Goal: Check status

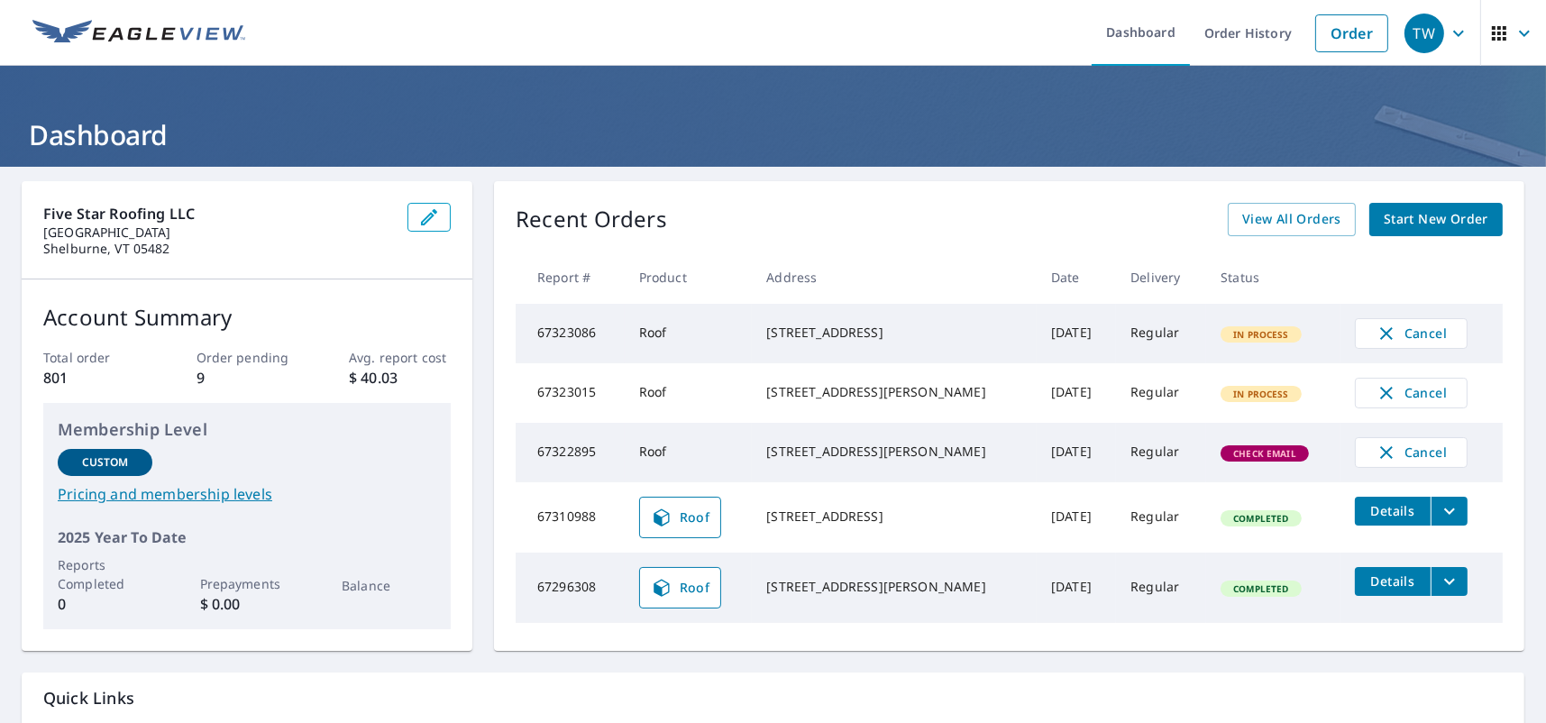
click at [1269, 460] on span "Check Email" at bounding box center [1265, 453] width 85 height 13
click at [567, 465] on td "67322895" at bounding box center [570, 453] width 109 height 60
click at [844, 453] on div "256 Margaret St Plattsburgh, NY 12901" at bounding box center [894, 452] width 256 height 18
click at [844, 453] on div "[STREET_ADDRESS][PERSON_NAME]" at bounding box center [894, 452] width 256 height 18
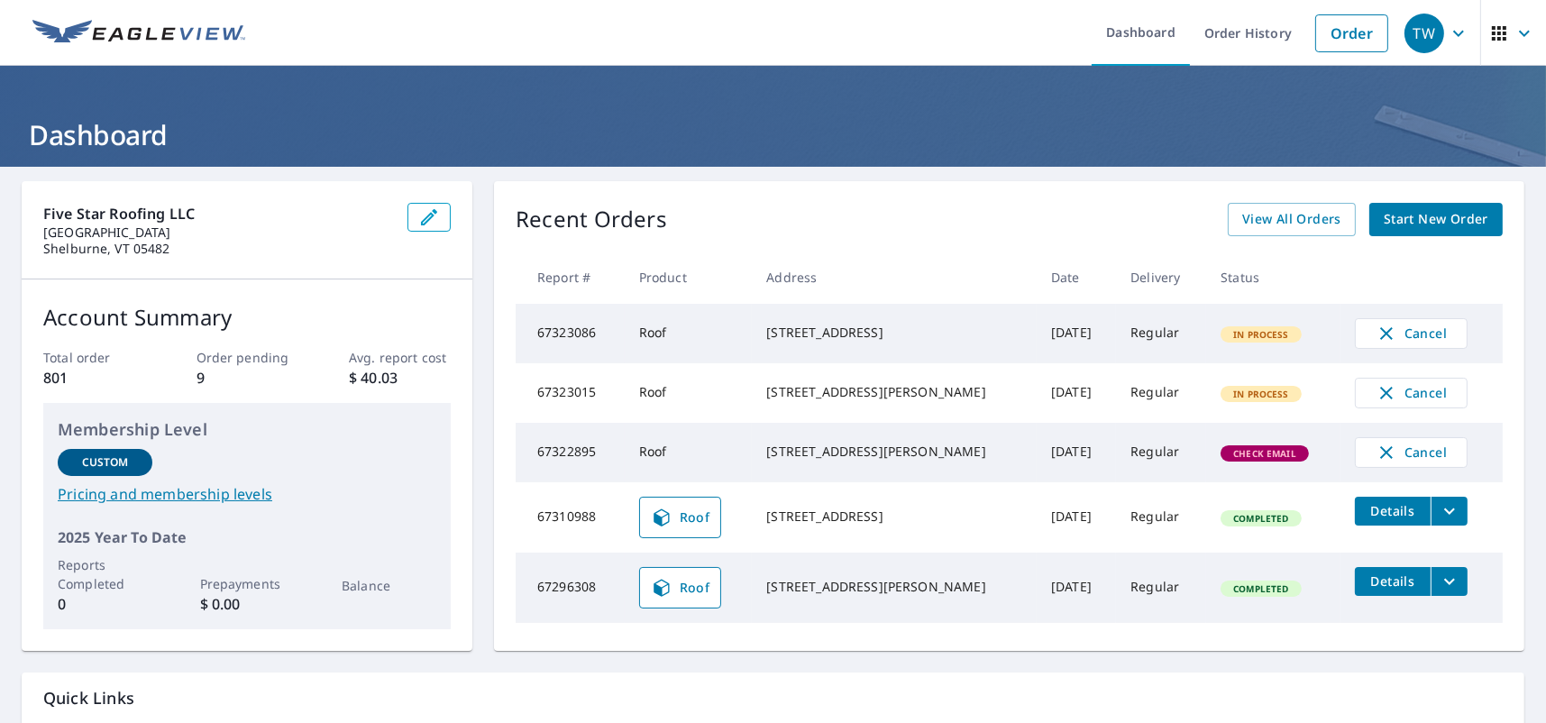
click at [1206, 453] on td "Check Email" at bounding box center [1273, 453] width 134 height 60
click at [1037, 460] on td "[DATE]" at bounding box center [1076, 453] width 79 height 60
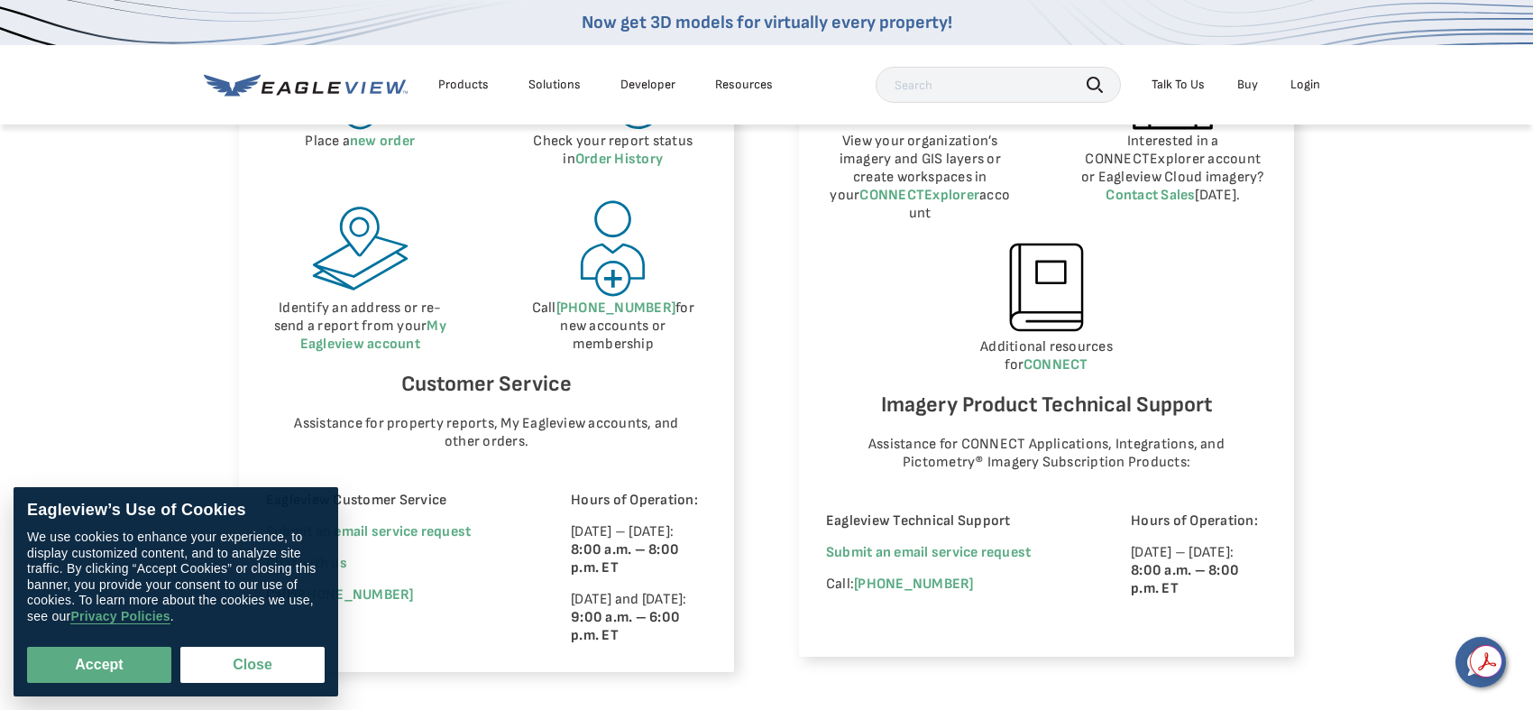
scroll to position [992, 0]
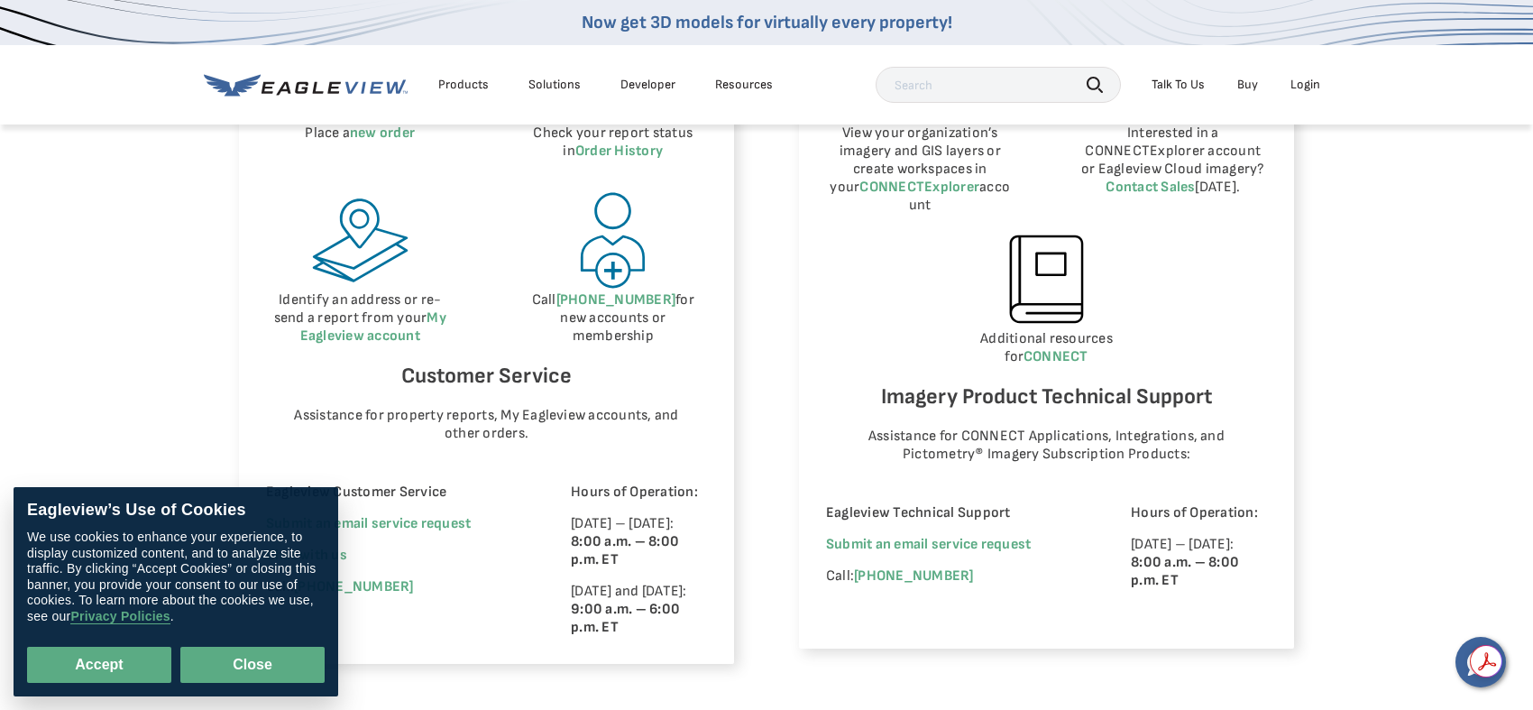
click at [279, 657] on button "Close" at bounding box center [252, 664] width 144 height 36
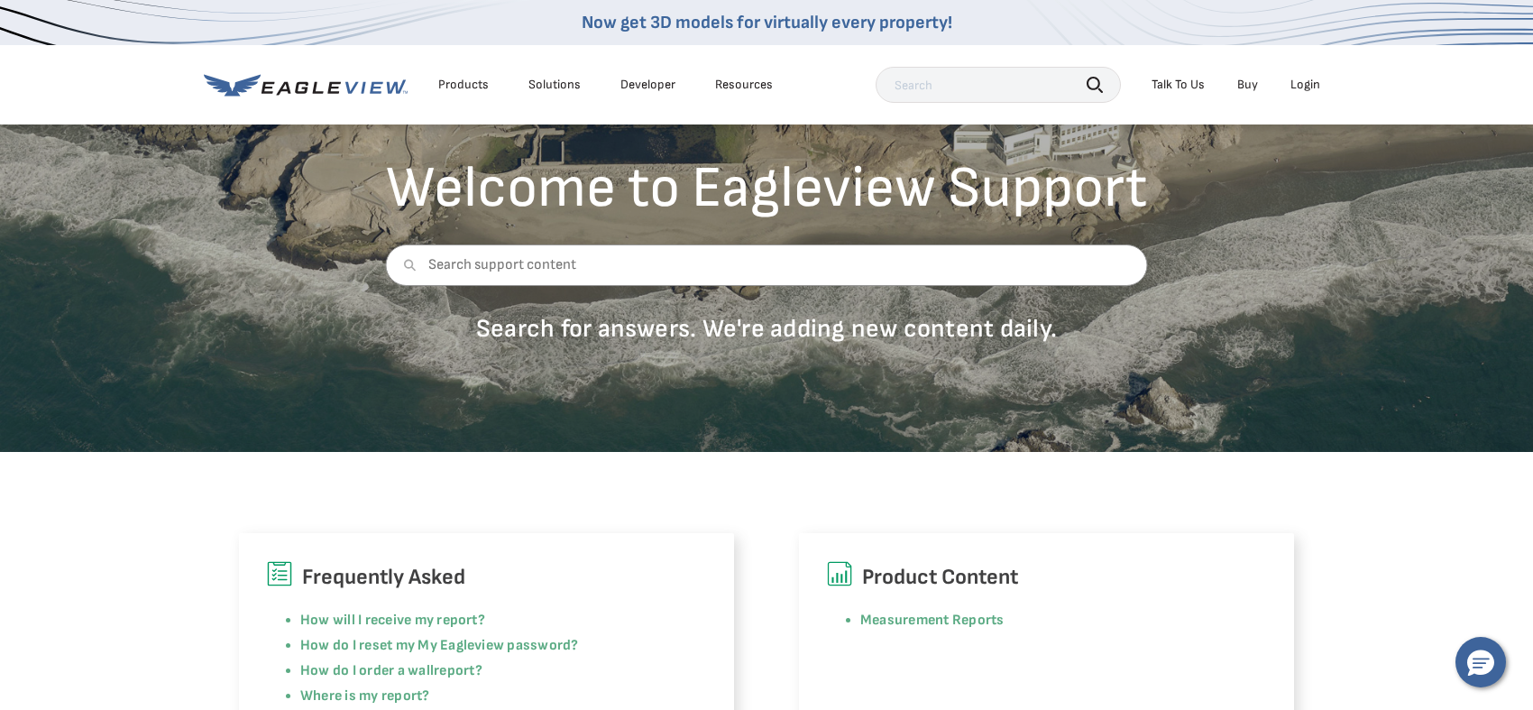
scroll to position [90, 0]
